Goal: Task Accomplishment & Management: Manage account settings

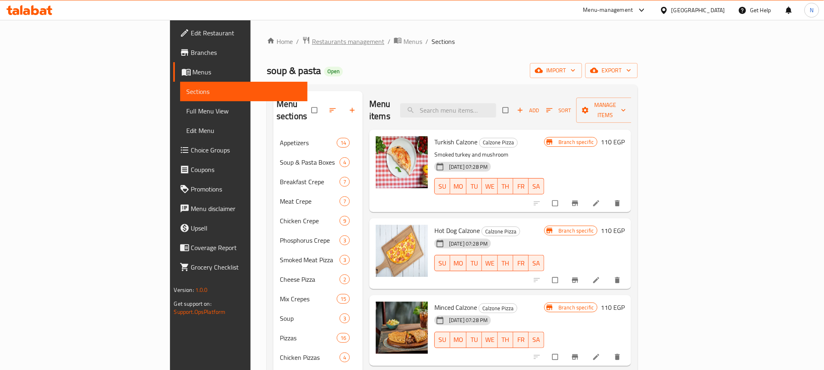
click at [312, 37] on span "Restaurants management" at bounding box center [348, 42] width 72 height 10
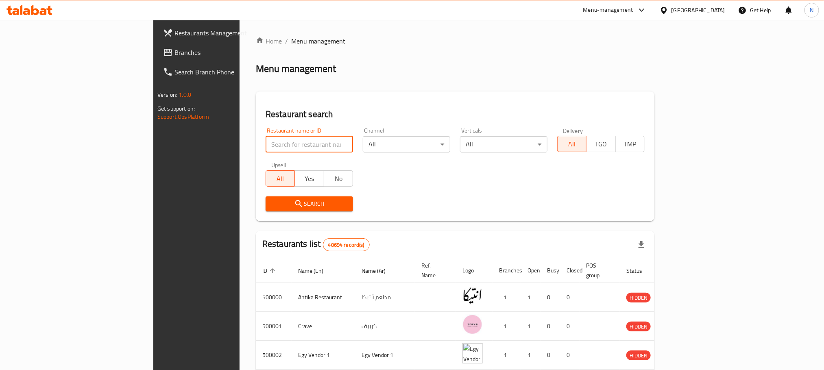
click at [266, 148] on input "search" at bounding box center [309, 144] width 87 height 16
paste input "654470"
type input "654470"
click at [266, 198] on button "Search" at bounding box center [309, 203] width 87 height 15
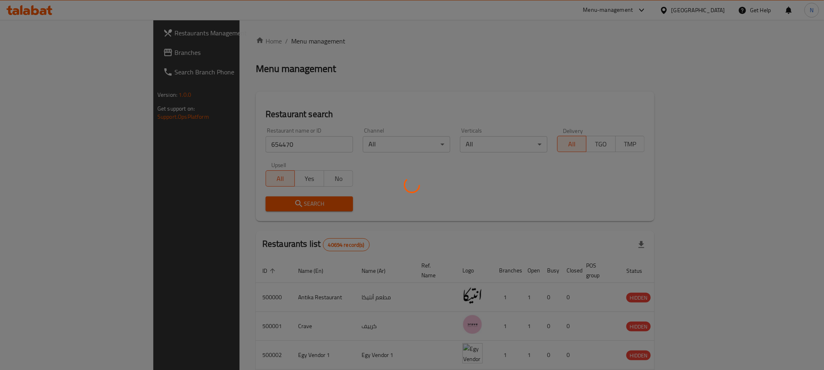
click at [201, 198] on div at bounding box center [412, 185] width 824 height 370
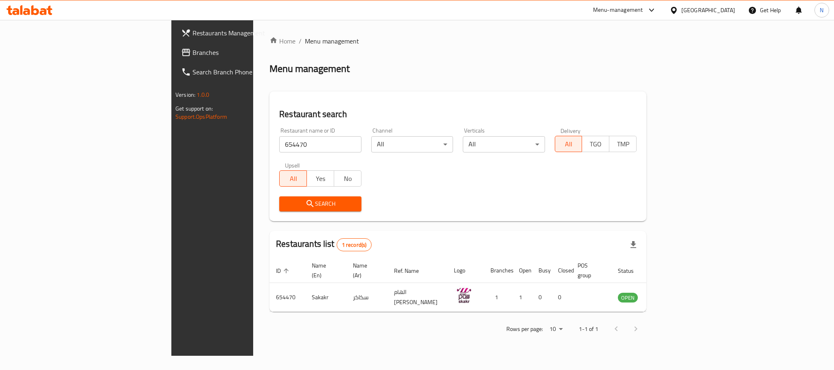
click at [418, 47] on div "Home / Menu management Menu management Restaurant search Restaurant name or ID …" at bounding box center [457, 187] width 377 height 303
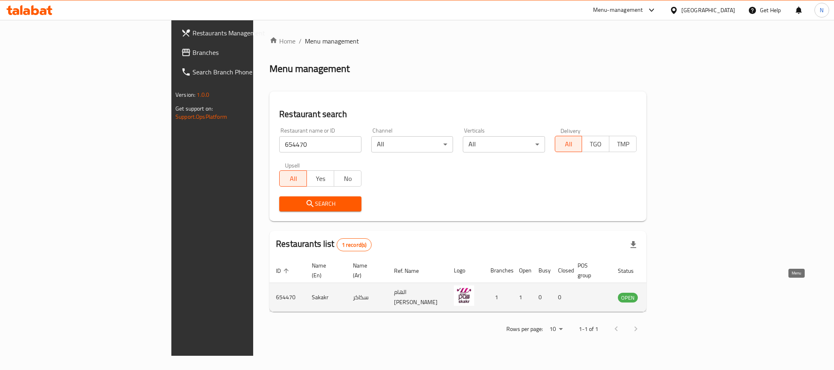
click at [670, 293] on icon "enhanced table" at bounding box center [665, 298] width 10 height 10
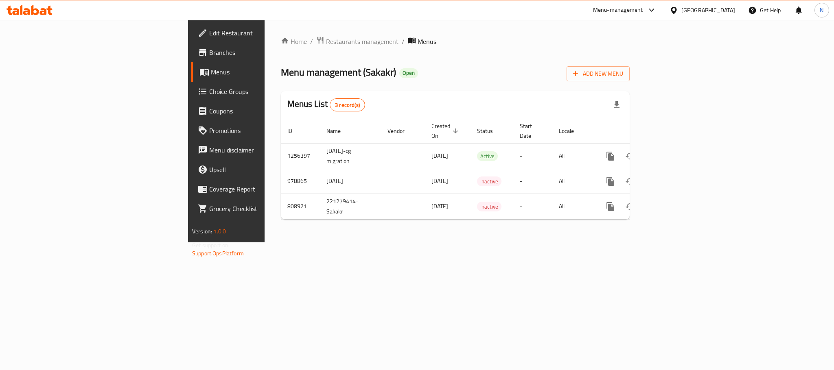
click at [191, 57] on link "Branches" at bounding box center [259, 53] width 136 height 20
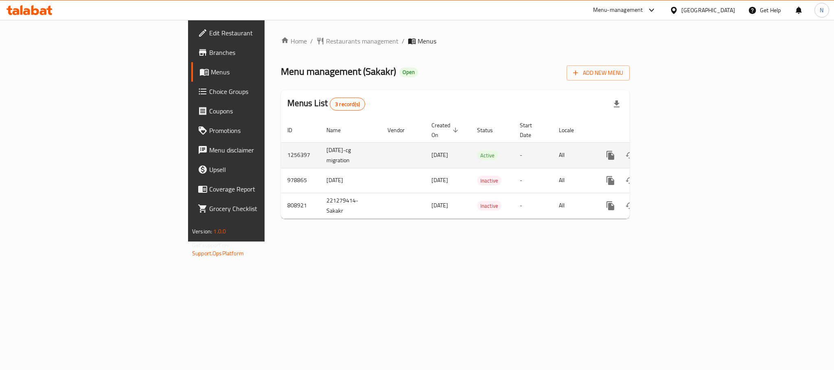
click at [674, 151] on icon "enhanced table" at bounding box center [669, 156] width 10 height 10
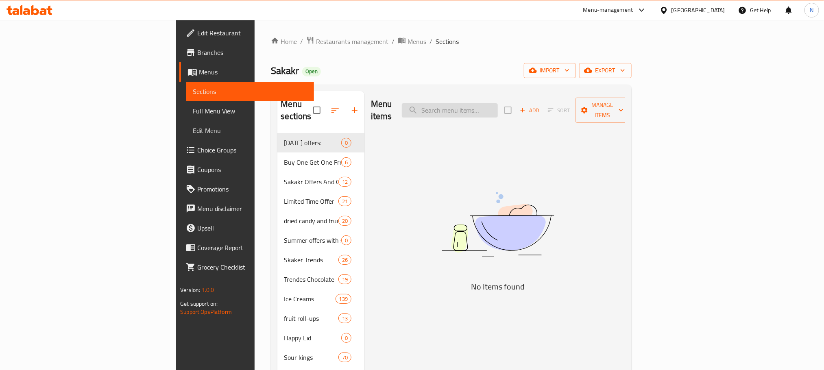
click at [498, 104] on input "search" at bounding box center [450, 110] width 96 height 14
paste input "اشترى 2 دبل ديكر كلاسيك حلقات بنكهة الجبنة 60 جرام واحصل علي 1 مجانا"
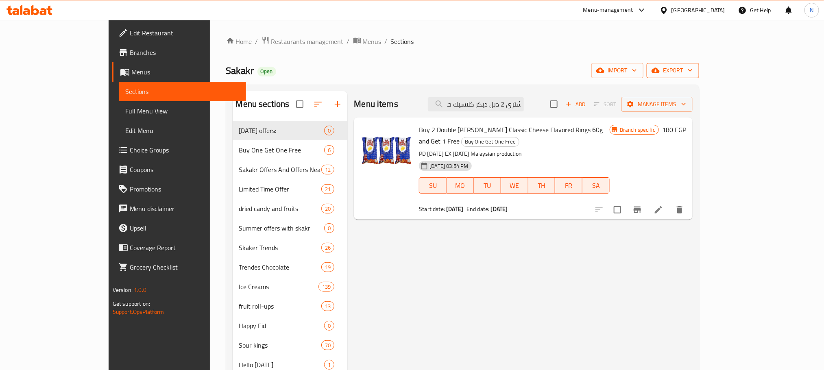
type input "اشترى 2 دبل ديكر كلاسيك حلقات بنكهة الجبنة 60 جرام واحصل علي 1 مجانا"
click at [693, 68] on span "export" at bounding box center [672, 70] width 39 height 10
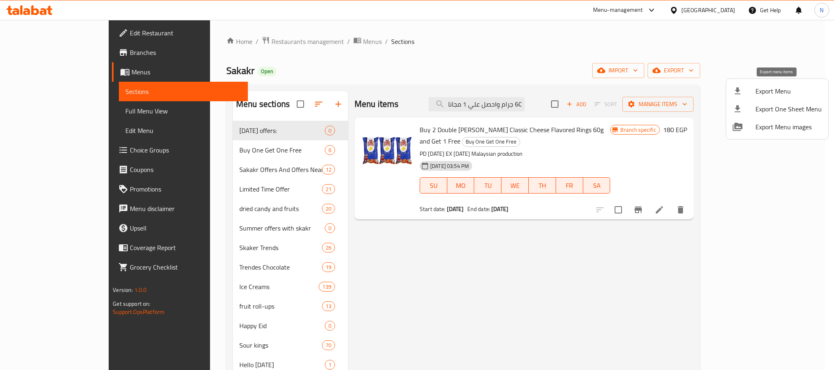
click at [770, 88] on span "Export Menu" at bounding box center [788, 91] width 66 height 10
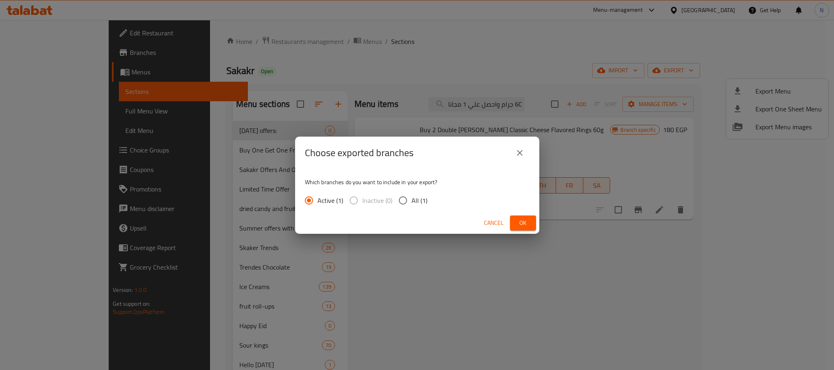
drag, startPoint x: 415, startPoint y: 202, endPoint x: 433, endPoint y: 208, distance: 19.3
click at [415, 203] on span "All (1)" at bounding box center [419, 201] width 16 height 10
click at [411, 203] on input "All (1)" at bounding box center [402, 200] width 17 height 17
radio input "true"
click at [529, 218] on span "Ok" at bounding box center [522, 223] width 13 height 10
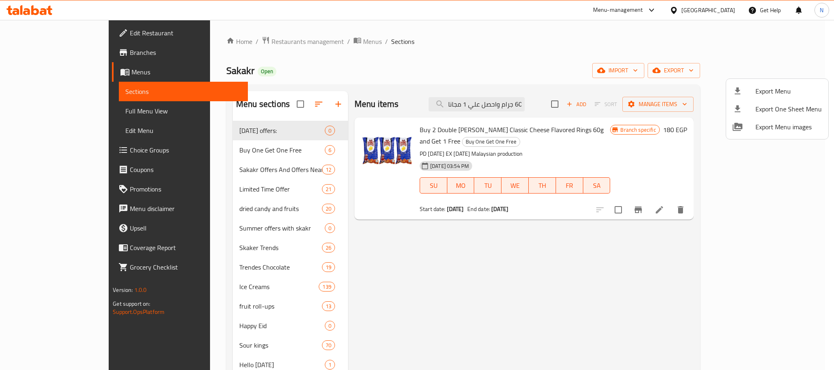
click at [476, 131] on div at bounding box center [417, 185] width 834 height 370
click at [476, 131] on span "Buy 2 Double [PERSON_NAME] Classic Cheese Flavored Rings 60g and Get 1 Free" at bounding box center [511, 136] width 184 height 24
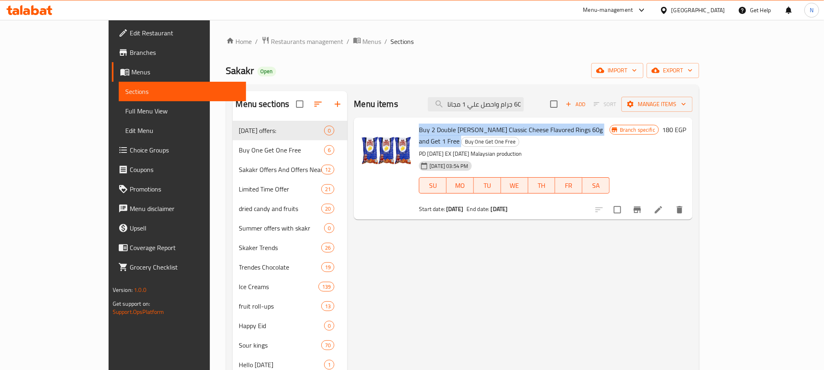
copy h6 "Buy 2 Double [PERSON_NAME] Classic Cheese Flavored Rings 60g and Get 1 Free"
click at [642, 205] on icon "Branch-specific-item" at bounding box center [638, 210] width 10 height 10
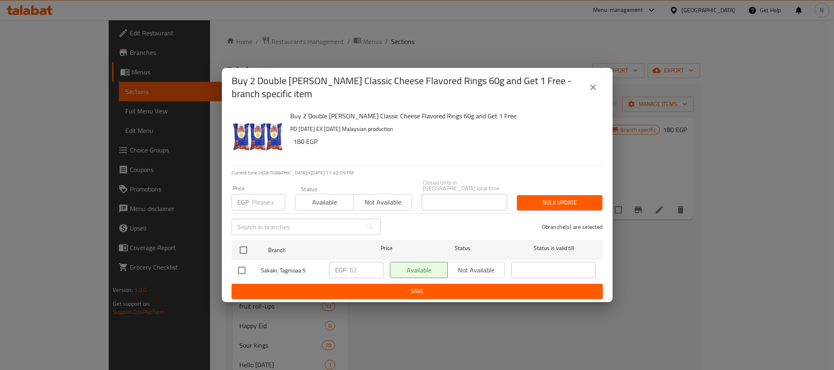
click at [260, 194] on input "number" at bounding box center [268, 202] width 33 height 16
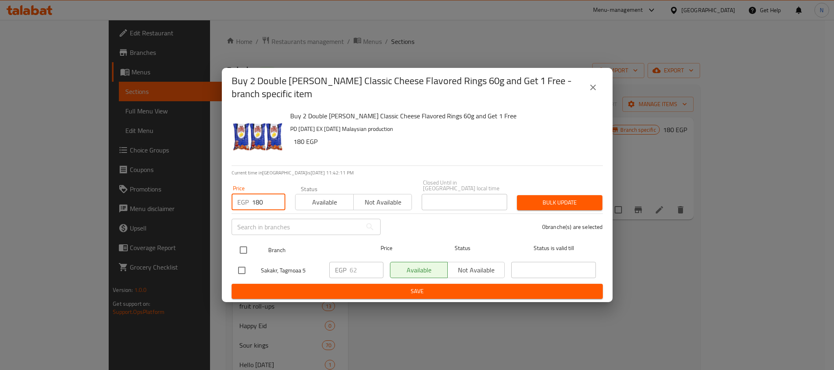
type input "180"
click at [242, 252] on input "checkbox" at bounding box center [243, 250] width 17 height 17
checkbox input "true"
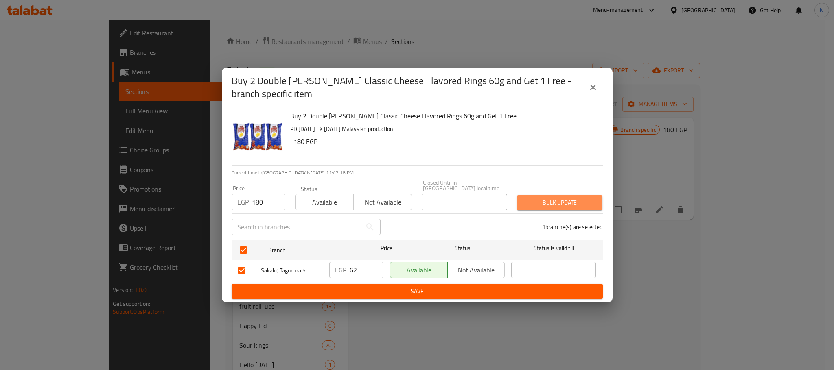
click at [542, 204] on span "Bulk update" at bounding box center [559, 203] width 72 height 10
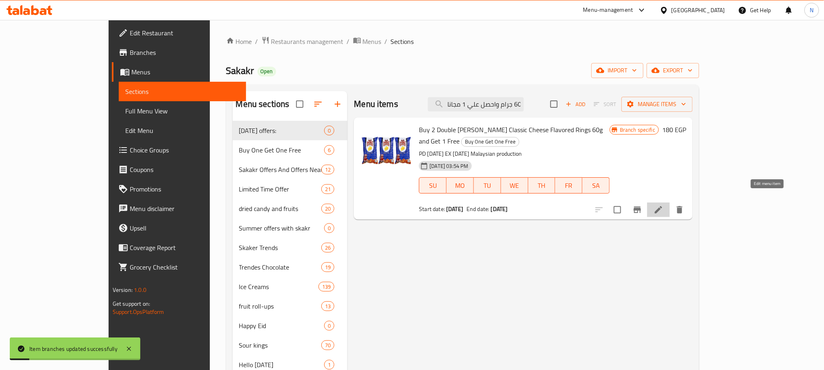
click at [662, 206] on icon at bounding box center [658, 209] width 7 height 7
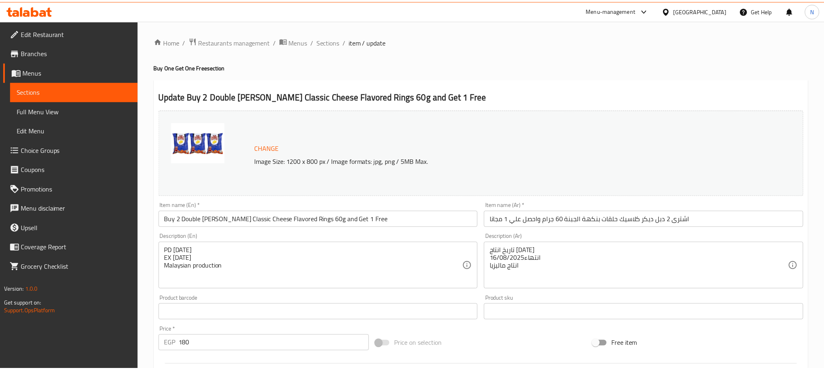
scroll to position [215, 0]
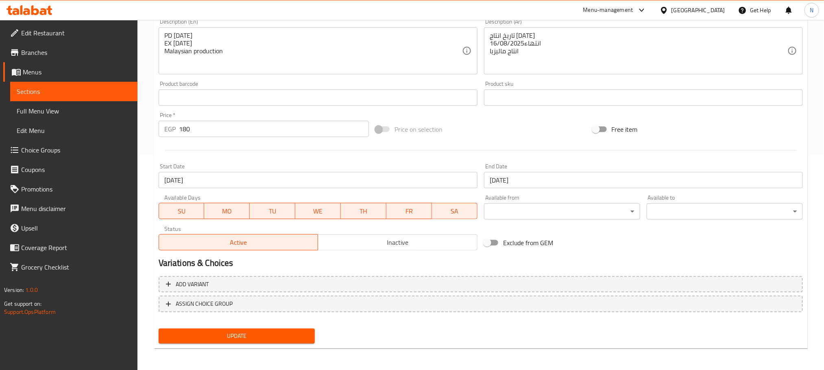
drag, startPoint x: 450, startPoint y: 157, endPoint x: 468, endPoint y: 163, distance: 18.3
click at [450, 158] on div at bounding box center [480, 150] width 651 height 20
click at [556, 180] on input "[DATE]" at bounding box center [643, 180] width 319 height 16
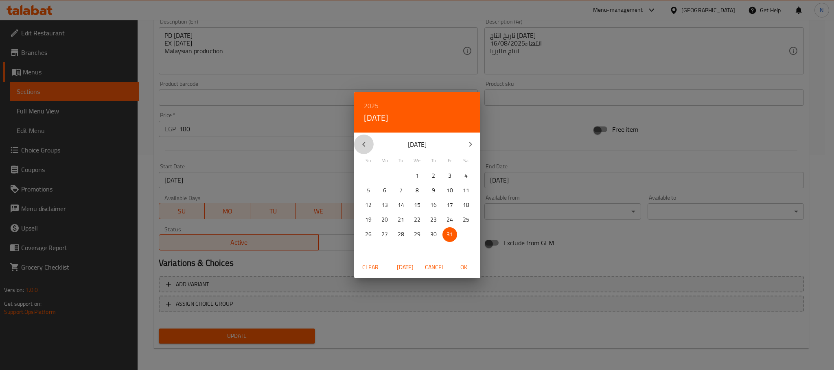
click at [362, 148] on icon "button" at bounding box center [364, 145] width 10 height 10
click at [362, 149] on div "[DATE]" at bounding box center [417, 145] width 126 height 20
click at [365, 147] on div "[DATE]" at bounding box center [417, 145] width 126 height 20
click at [426, 270] on span "Cancel" at bounding box center [435, 267] width 20 height 10
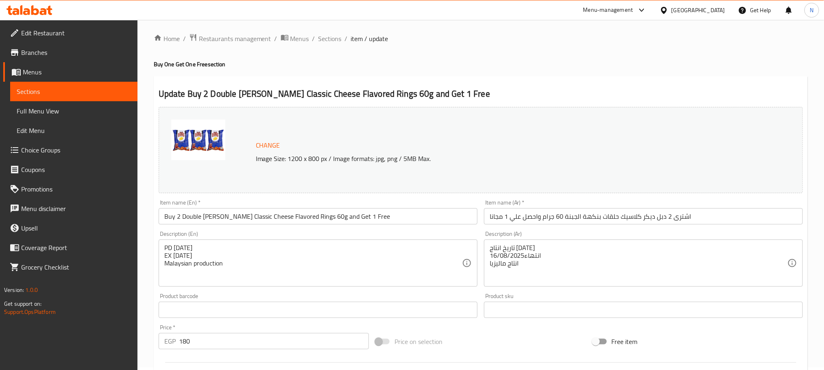
scroll to position [0, 0]
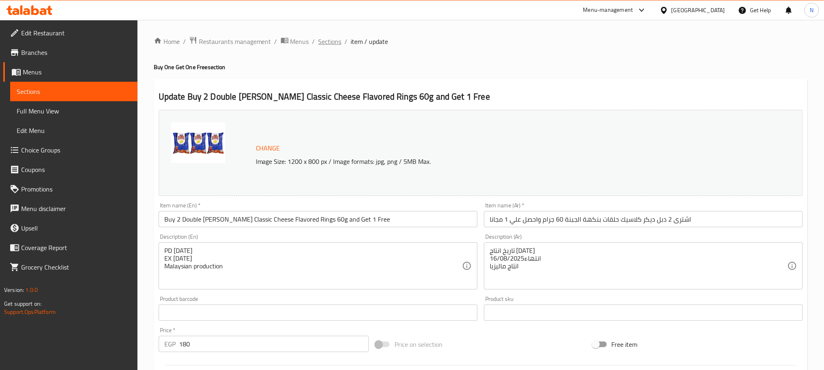
click at [331, 39] on span "Sections" at bounding box center [330, 42] width 23 height 10
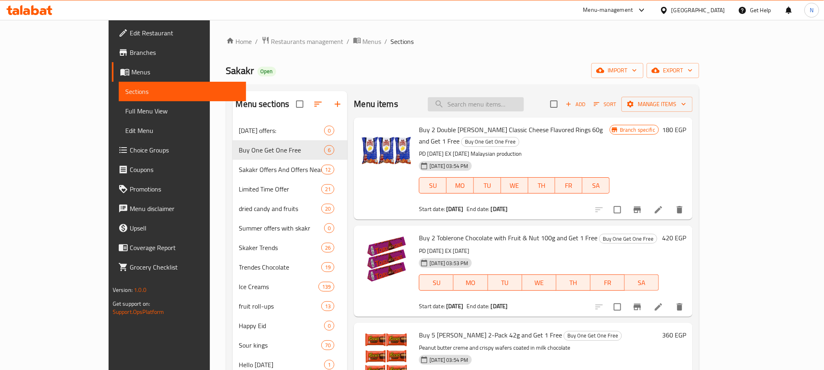
click at [524, 108] on input "search" at bounding box center [476, 104] width 96 height 14
paste input "اشترى 2 دبل ديكر كلاسيك حلقات بنكهة الجبنة 60 جرام واحصل علي 1 مجانا"
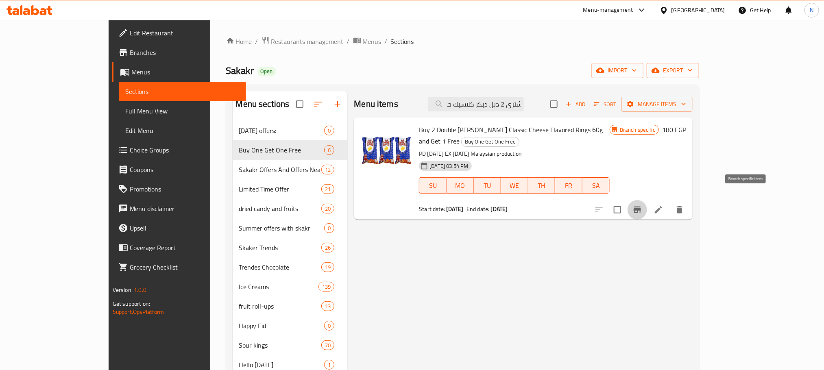
click at [642, 205] on icon "Branch-specific-item" at bounding box center [638, 210] width 10 height 10
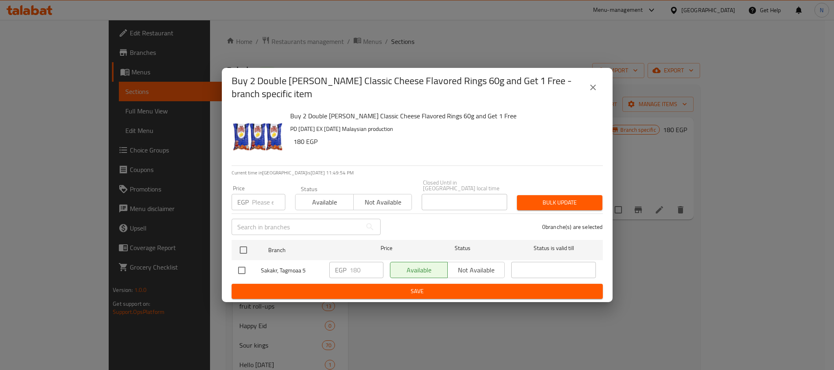
click at [597, 87] on button "close" at bounding box center [593, 88] width 20 height 20
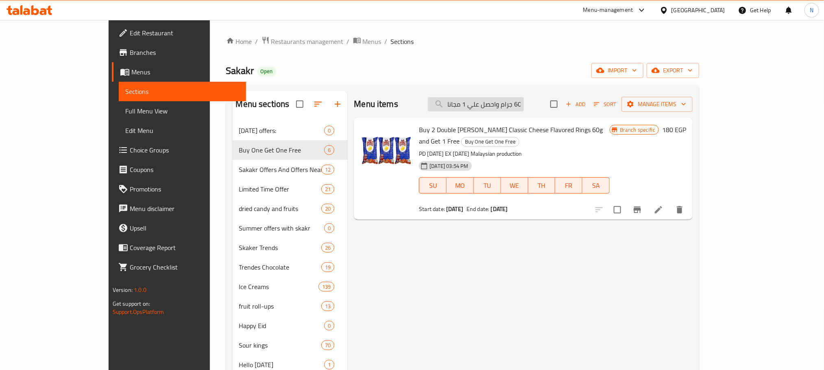
click at [524, 109] on input "اشترى 2 دبل ديكر كلاسيك حلقات بنكهة الجبنة 60 جرام واحصل علي 1 مجانا" at bounding box center [476, 104] width 96 height 14
paste input "بل ديكر كلاسيك حلقات بنكهة الجبنة 60 جرام"
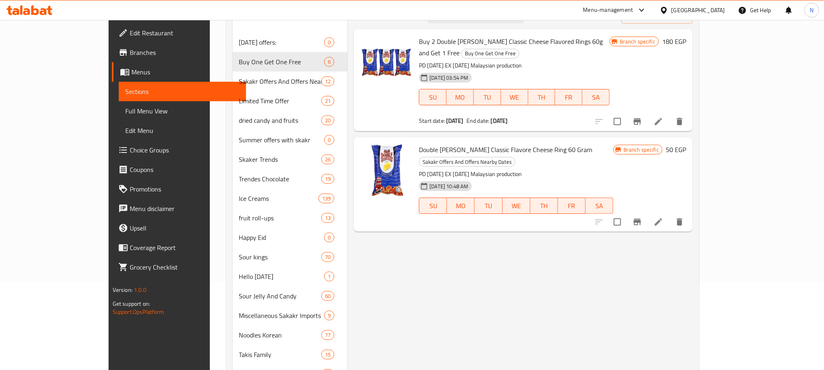
scroll to position [61, 0]
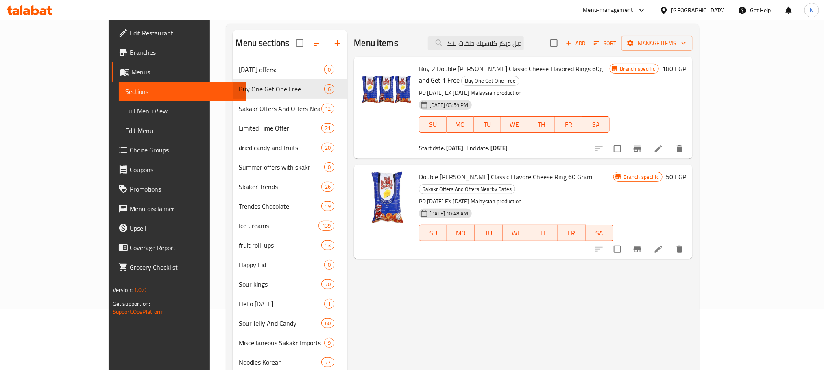
type input "دبل ديكر كلاسيك حلقات بنكهة الجبنة 60 جرام"
click at [670, 242] on li at bounding box center [658, 249] width 23 height 15
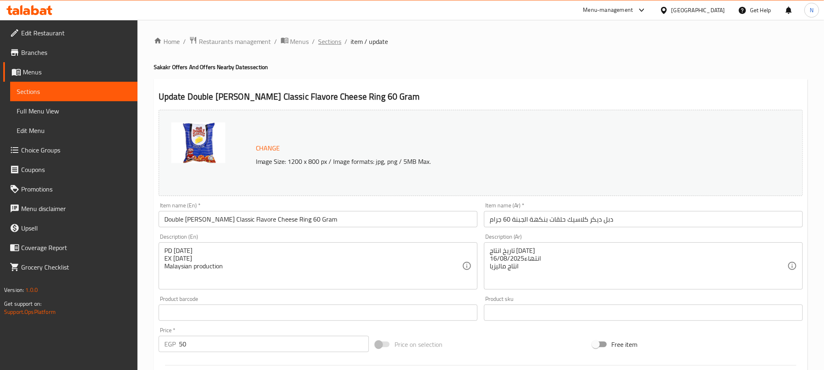
click at [319, 38] on span "Sections" at bounding box center [330, 42] width 23 height 10
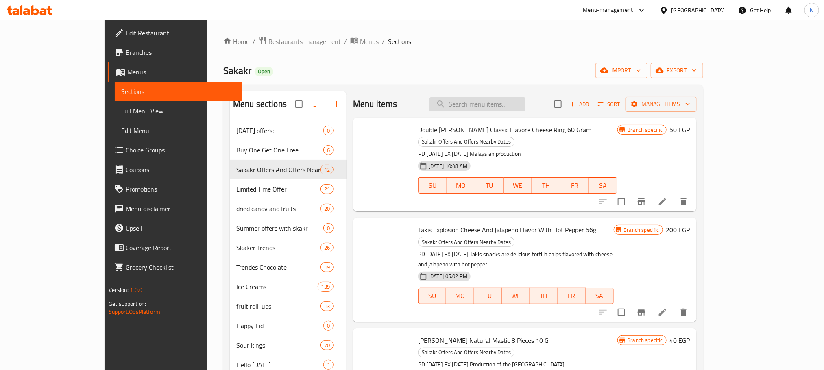
click at [523, 105] on input "search" at bounding box center [478, 104] width 96 height 14
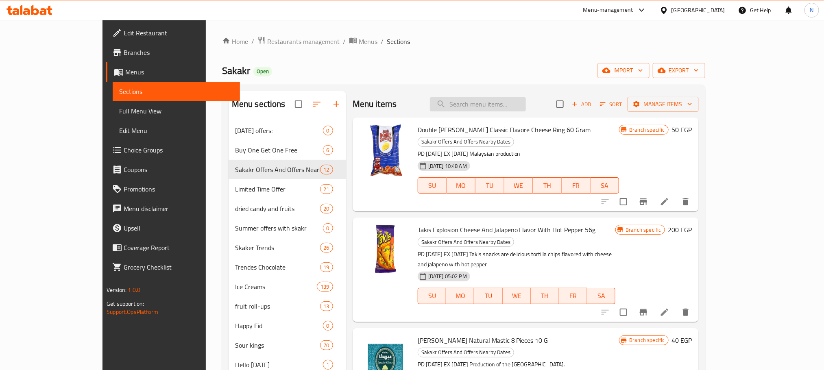
click at [525, 101] on input "search" at bounding box center [478, 104] width 96 height 14
paste input "دبل ديكر كلاسيك حلقات بنكهة الجبنة 60 جرام"
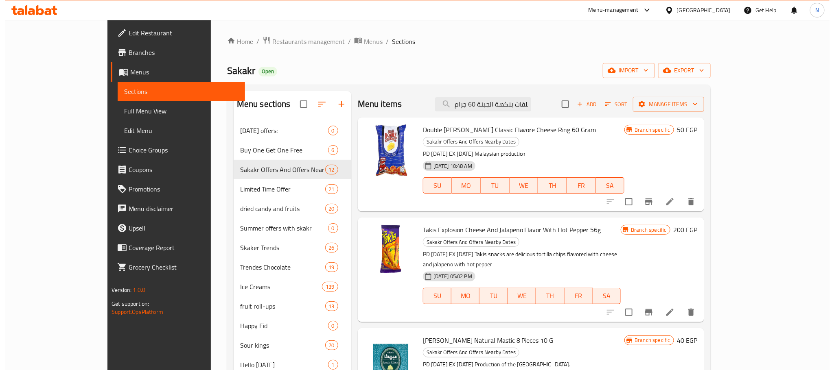
scroll to position [0, 49]
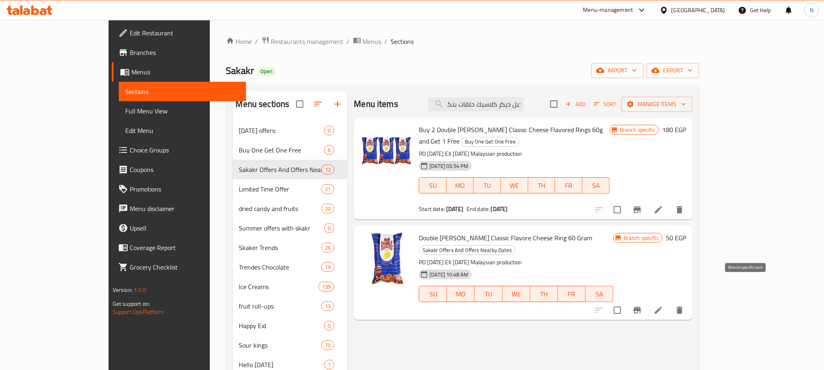
type input "دبل ديكر كلاسيك حلقات بنكهة الجبنة 60 جرام"
click at [642, 306] on icon "Branch-specific-item" at bounding box center [638, 311] width 10 height 10
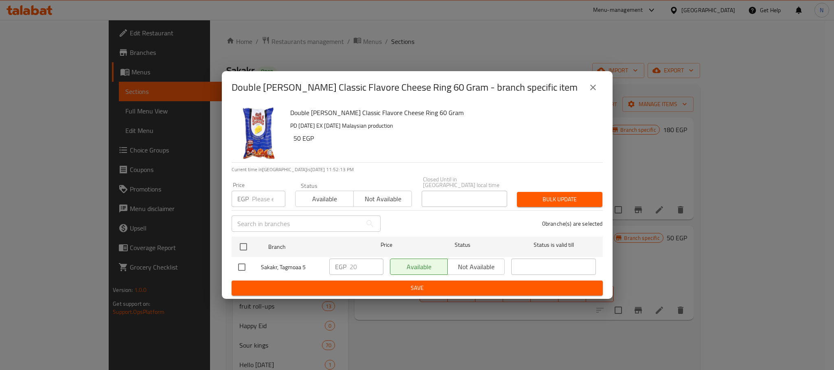
click at [265, 199] on input "number" at bounding box center [268, 199] width 33 height 16
type input "60"
click at [240, 244] on input "checkbox" at bounding box center [243, 246] width 17 height 17
checkbox input "true"
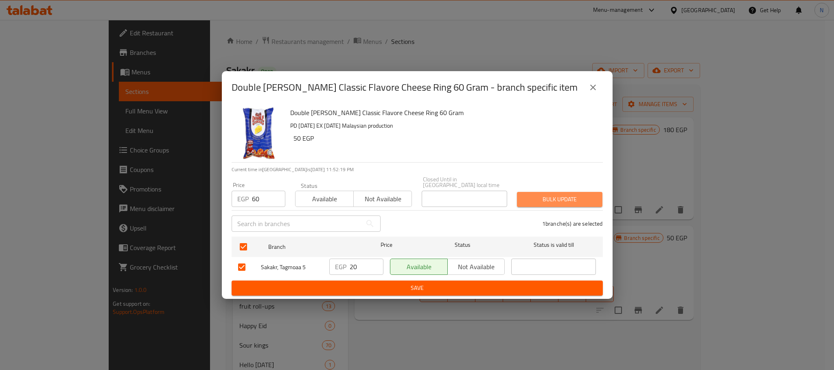
click at [561, 199] on span "Bulk update" at bounding box center [559, 199] width 72 height 10
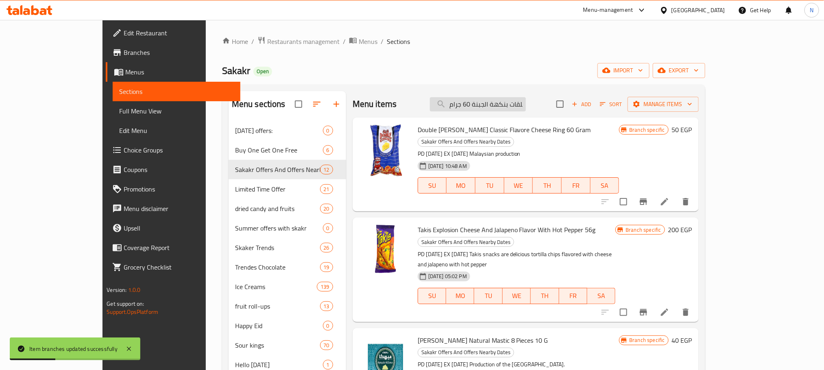
click at [524, 107] on input "دبل ديكر كلاسيك حلقات بنكهة الجبنة 60 جرام" at bounding box center [478, 104] width 96 height 14
paste input "دبل ديكر كلاسيك حلقات بنكهة الجبنة 60 جرام"
type input "دبل ديكر كلاسيك حلقات بنكهة الجبنة 60 جرام"
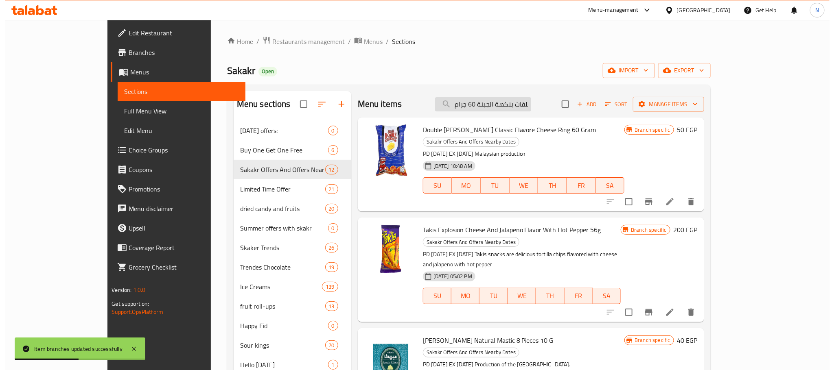
scroll to position [0, 49]
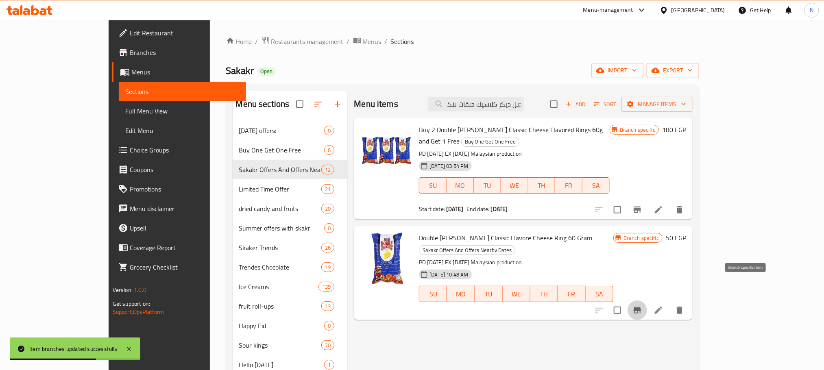
click at [642, 306] on icon "Branch-specific-item" at bounding box center [638, 311] width 10 height 10
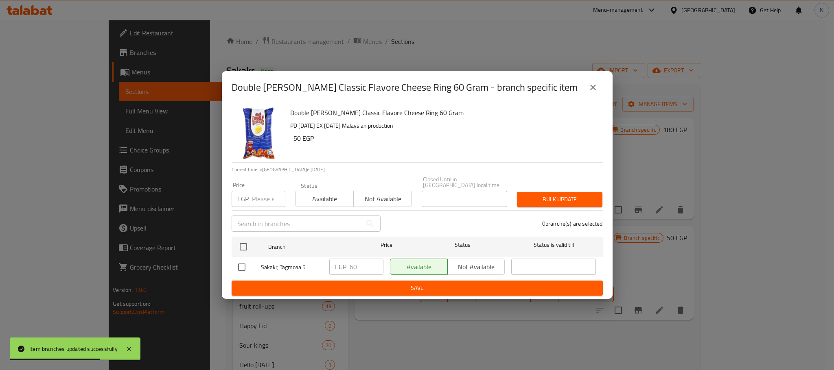
click at [595, 91] on icon "close" at bounding box center [593, 88] width 10 height 10
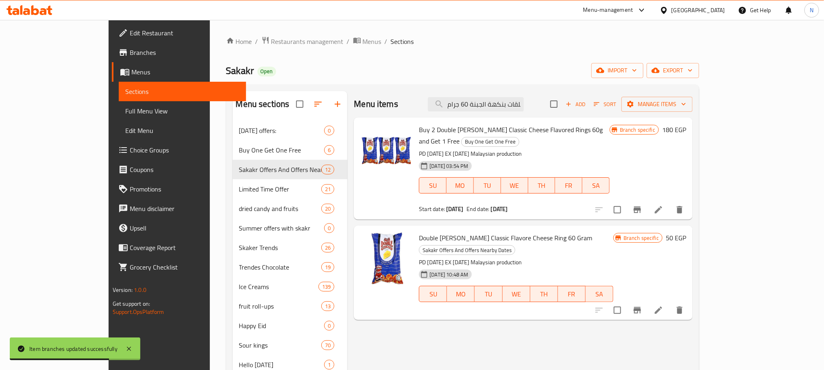
click at [664, 306] on icon at bounding box center [659, 311] width 10 height 10
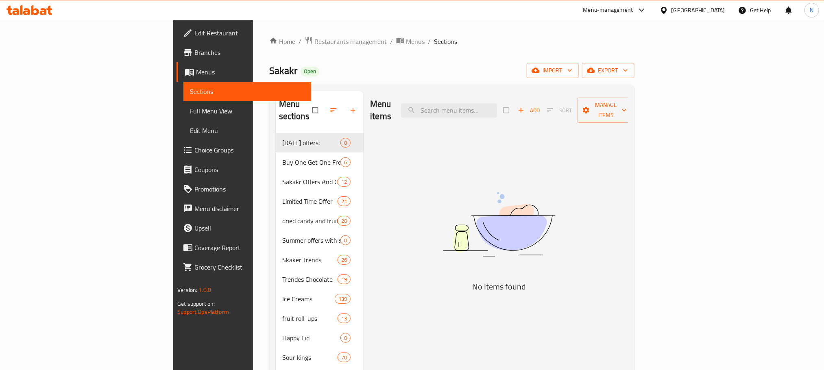
click at [177, 57] on link "Branches" at bounding box center [244, 53] width 134 height 20
